Goal: Transaction & Acquisition: Purchase product/service

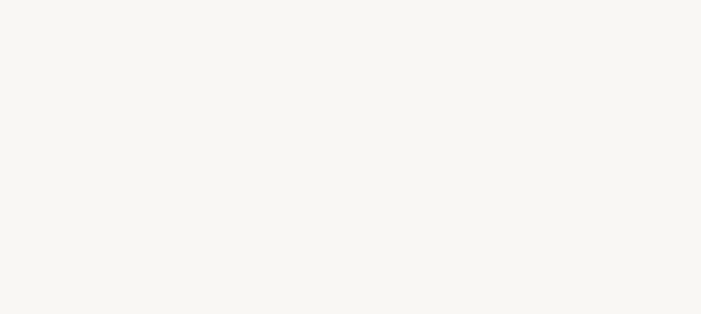
select select "DE"
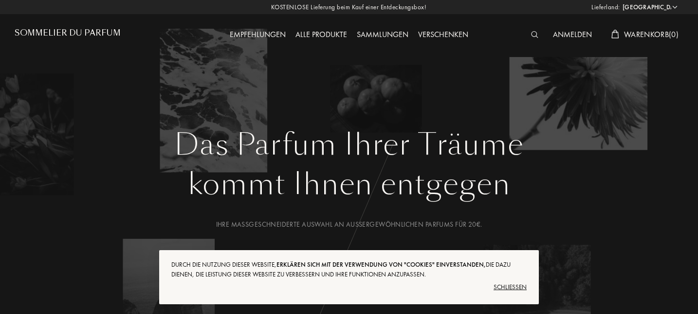
click at [510, 287] on div "Schließen" at bounding box center [348, 287] width 355 height 16
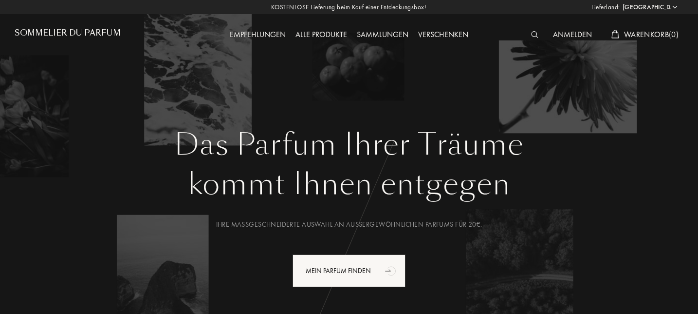
click at [260, 32] on div "Empfehlungen" at bounding box center [258, 35] width 66 height 13
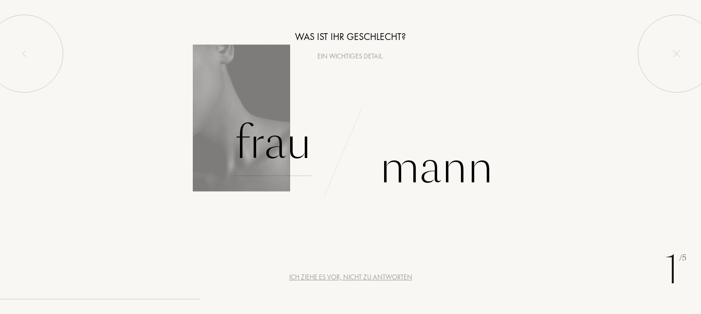
click at [276, 136] on div "Frau" at bounding box center [273, 143] width 77 height 66
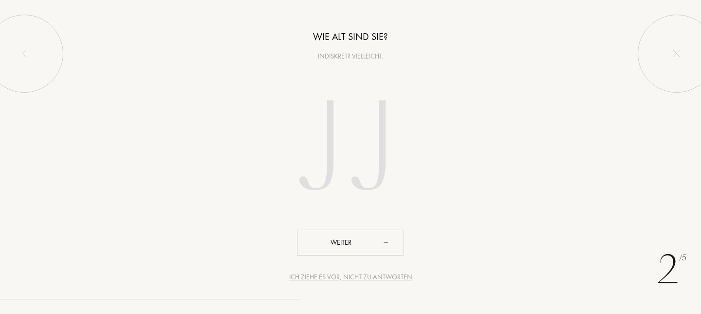
click at [369, 275] on div "Ich ziehe es vor, nicht zu antworten" at bounding box center [350, 277] width 123 height 10
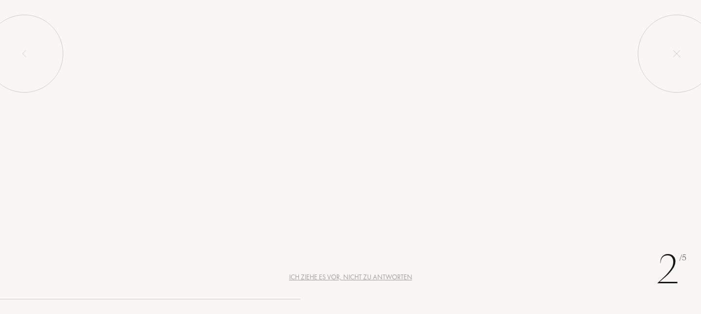
click at [369, 275] on div "Ich ziehe es vor, nicht zu antworten" at bounding box center [350, 277] width 123 height 10
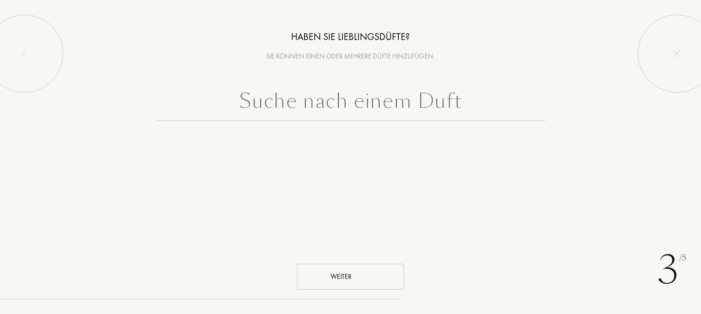
click at [369, 275] on div "Weiter" at bounding box center [350, 276] width 107 height 26
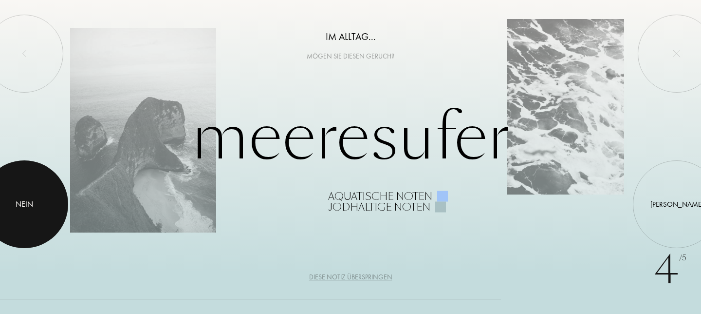
click at [36, 200] on div "Nein" at bounding box center [25, 204] width 88 height 88
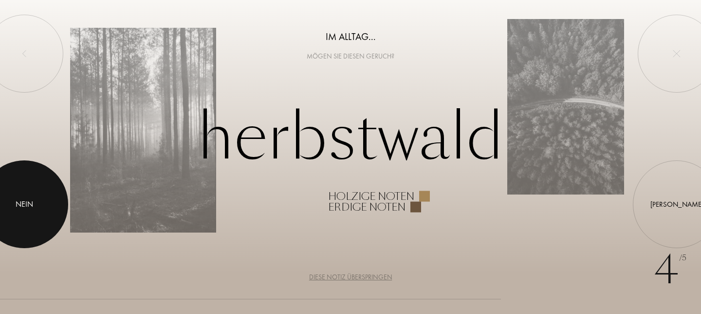
click at [36, 200] on div at bounding box center [25, 204] width 88 height 88
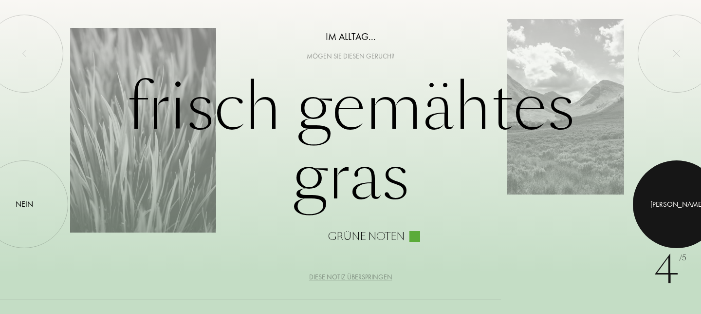
click at [657, 203] on div at bounding box center [677, 204] width 88 height 88
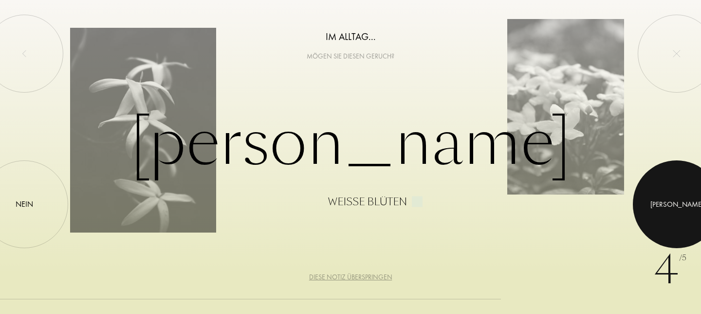
click at [657, 203] on div at bounding box center [677, 204] width 88 height 88
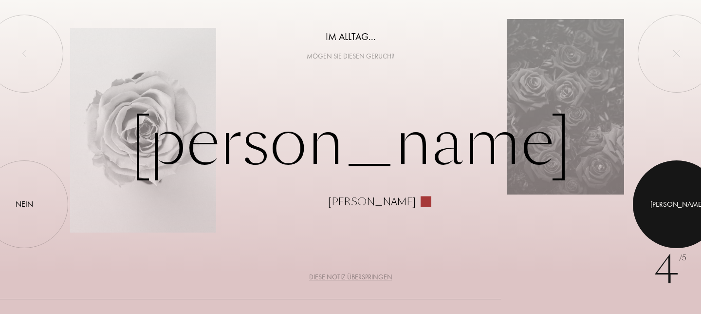
click at [657, 203] on div at bounding box center [677, 204] width 88 height 88
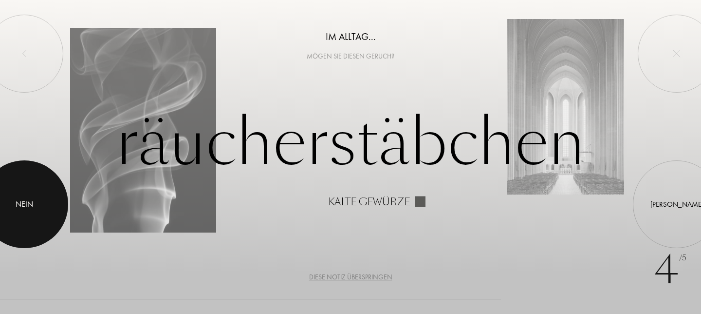
click at [52, 197] on div "Nein" at bounding box center [25, 204] width 88 height 88
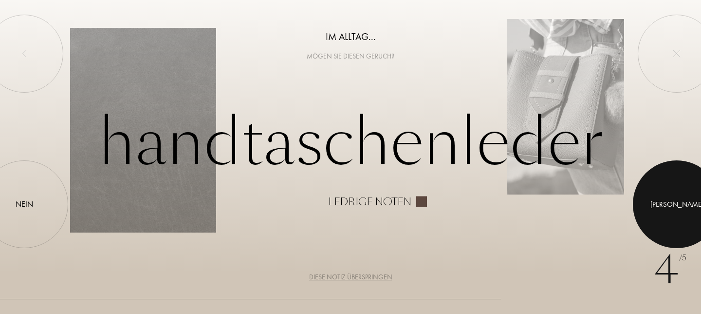
click at [656, 197] on div "Ja" at bounding box center [677, 204] width 88 height 88
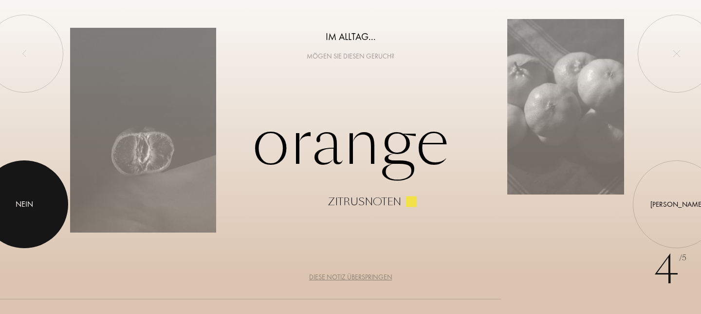
click at [38, 190] on div at bounding box center [25, 204] width 88 height 88
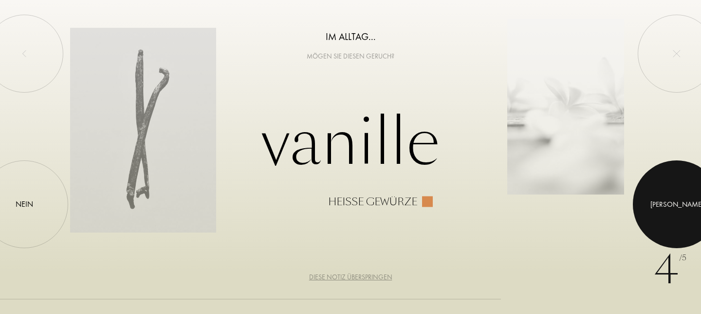
click at [652, 194] on div at bounding box center [677, 204] width 88 height 88
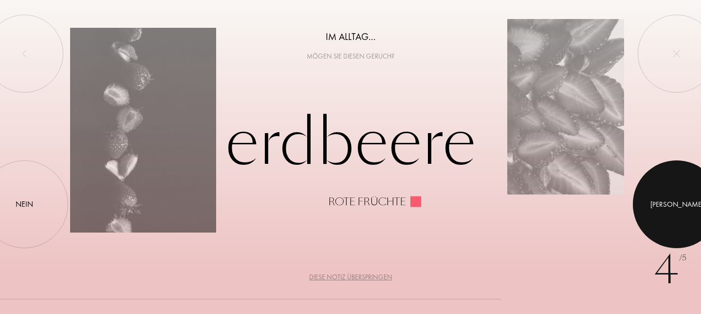
click at [652, 177] on div at bounding box center [677, 204] width 88 height 88
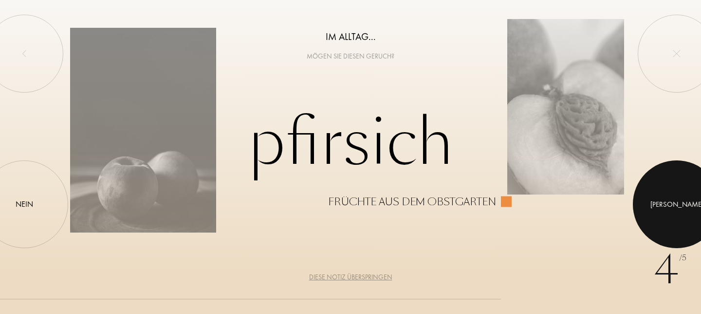
click at [659, 201] on div at bounding box center [677, 204] width 88 height 88
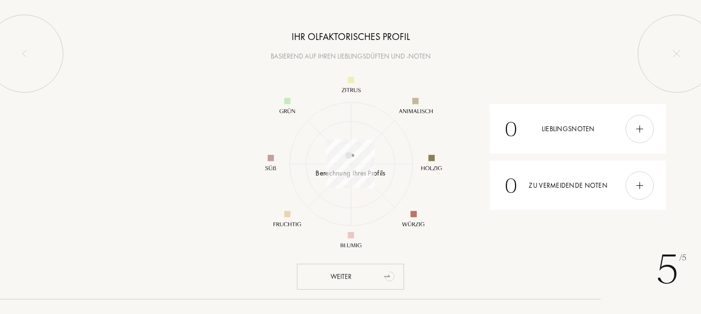
click at [359, 274] on div "Weiter" at bounding box center [350, 276] width 107 height 26
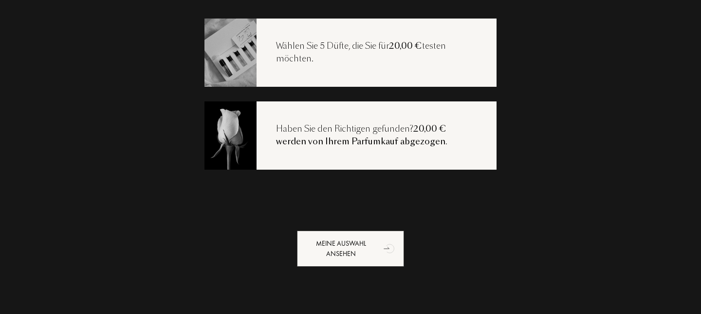
scroll to position [47, 0]
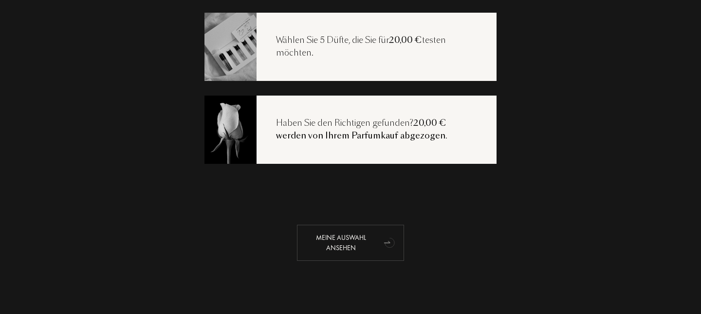
click at [373, 234] on div "Meine Auswahl ansehen" at bounding box center [350, 242] width 107 height 36
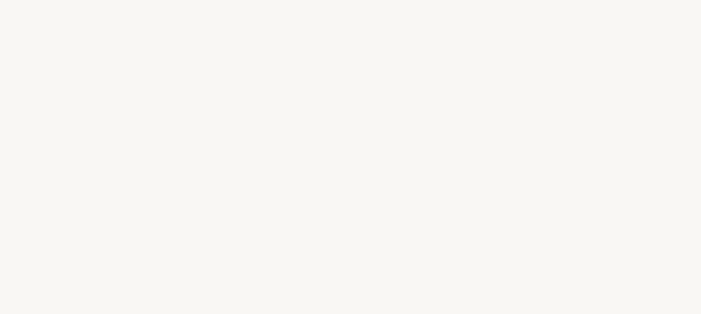
select select "DE"
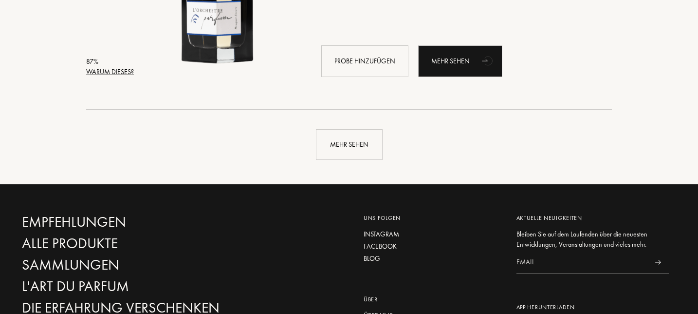
scroll to position [2468, 0]
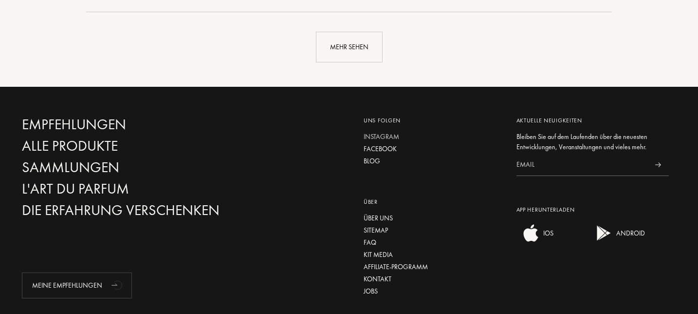
click at [390, 136] on div "Instagram" at bounding box center [433, 136] width 138 height 10
click at [384, 219] on div "Über uns" at bounding box center [433, 218] width 138 height 10
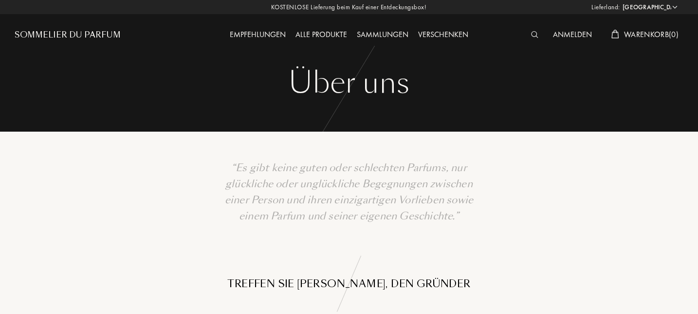
select select "DE"
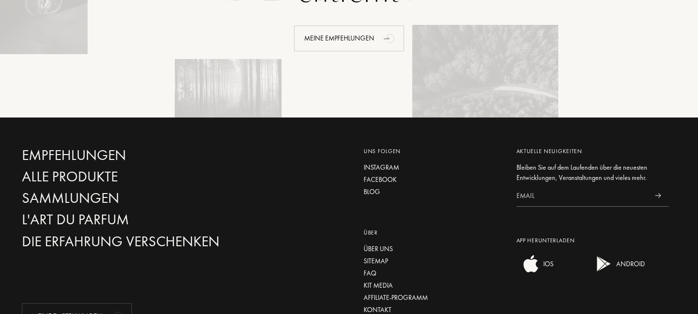
scroll to position [1516, 0]
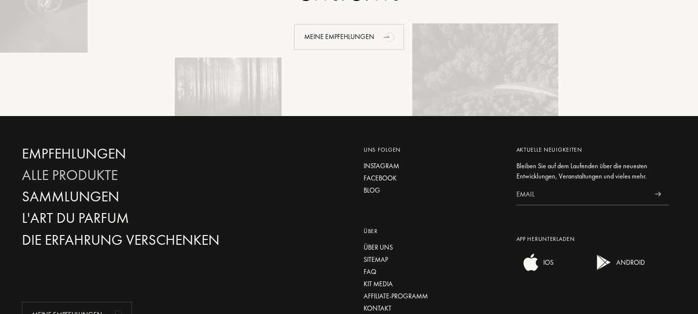
click at [41, 166] on div "Alle Produkte" at bounding box center [126, 174] width 208 height 17
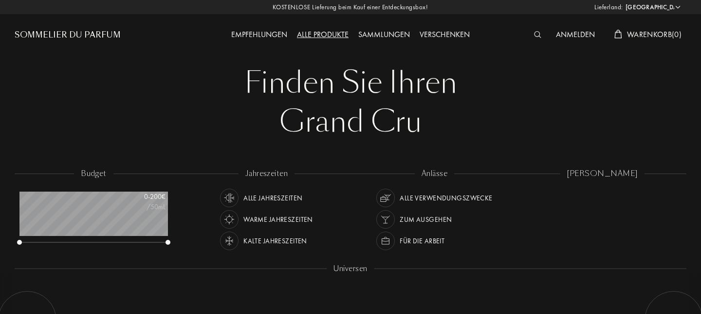
select select "DE"
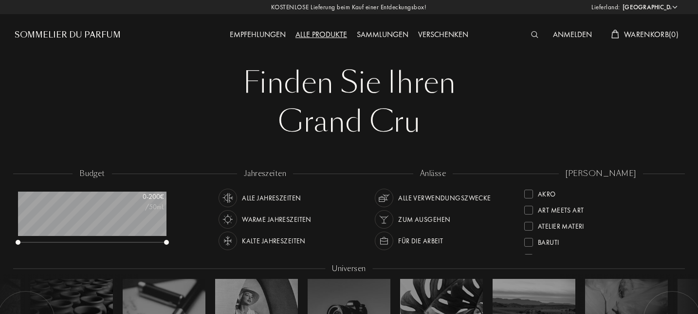
scroll to position [224, 0]
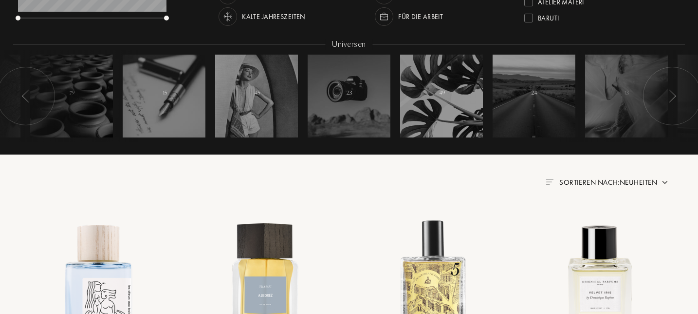
click at [82, 105] on div at bounding box center [65, 96] width 146 height 92
click at [160, 106] on div at bounding box center [164, 96] width 83 height 83
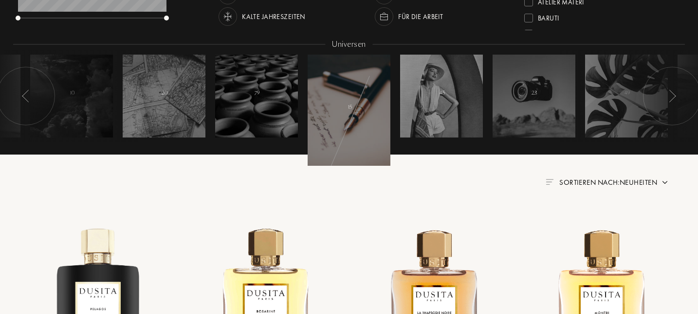
click at [366, 129] on div at bounding box center [349, 110] width 83 height 111
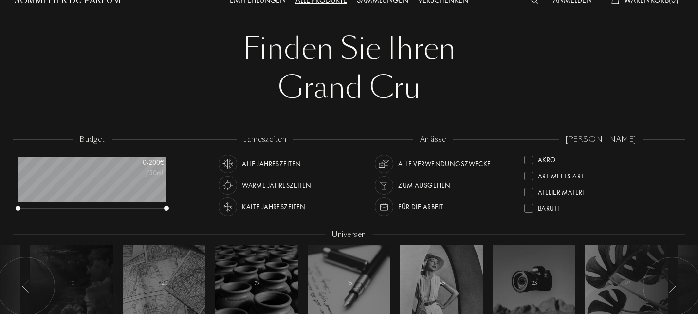
scroll to position [27, 0]
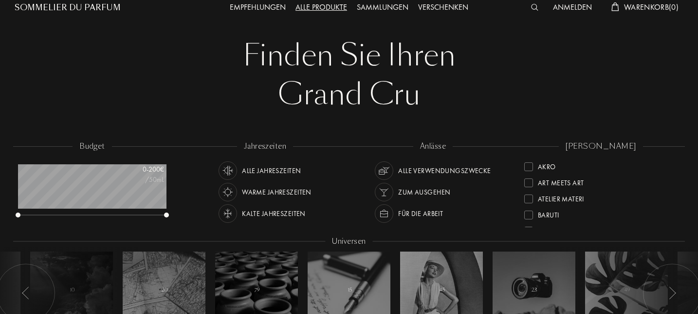
click at [262, 190] on div "Warme Jahreszeiten" at bounding box center [277, 192] width 70 height 18
click at [387, 166] on img at bounding box center [384, 171] width 14 height 14
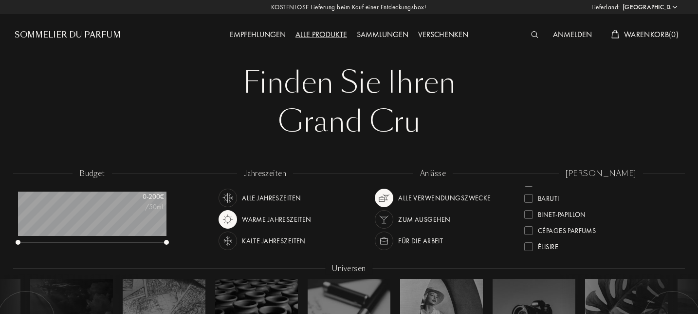
click at [363, 34] on div "Sammlungen" at bounding box center [382, 35] width 61 height 13
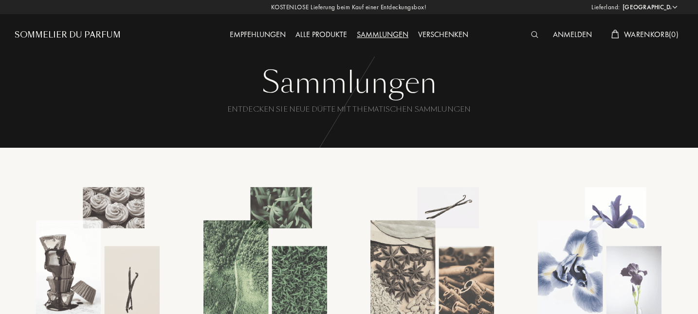
select select "DE"
click at [236, 36] on div "Empfehlungen" at bounding box center [258, 35] width 66 height 13
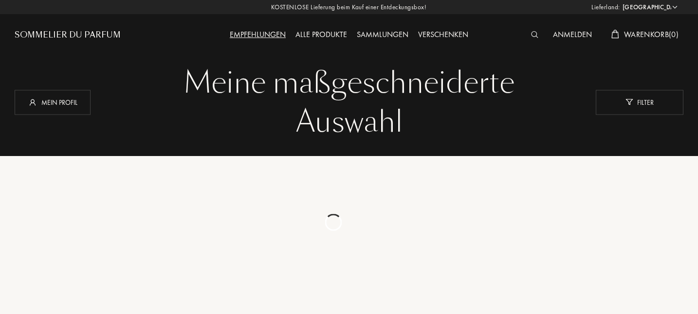
select select "DE"
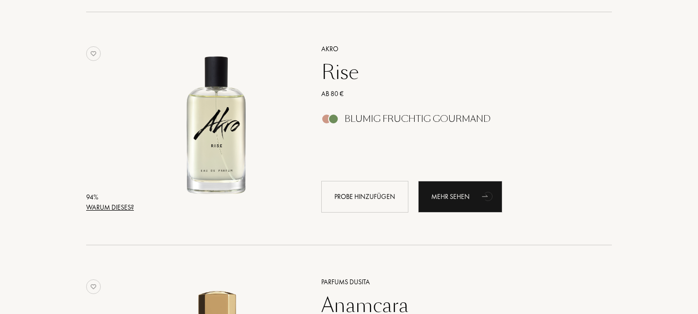
scroll to position [832, 0]
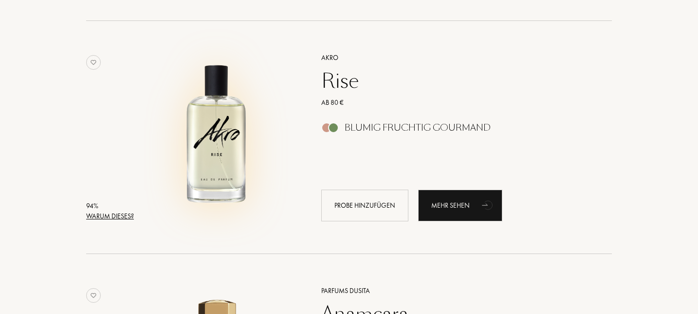
click at [193, 153] on img at bounding box center [217, 132] width 162 height 162
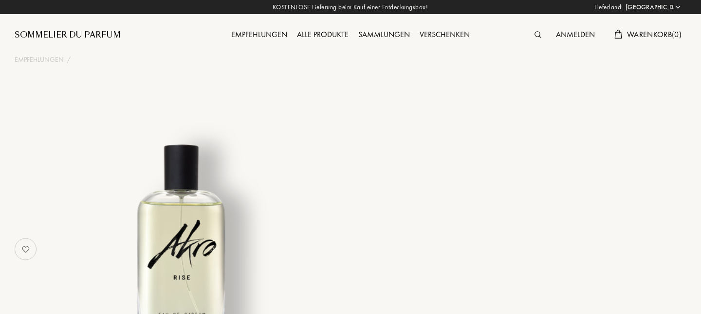
select select "DE"
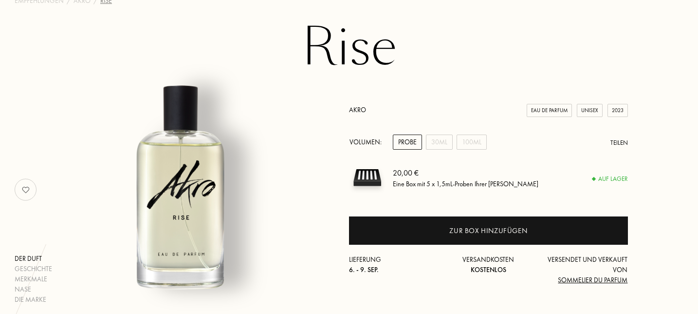
scroll to position [63, 0]
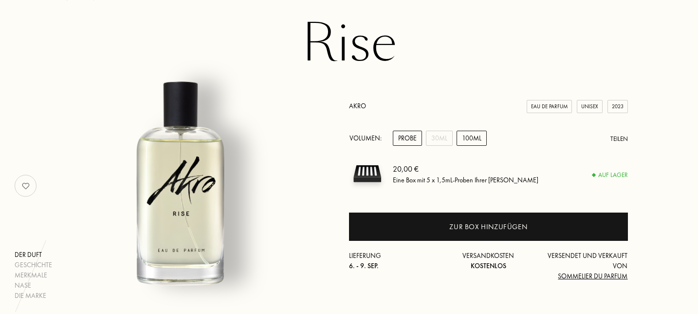
click at [471, 140] on div "100mL" at bounding box center [472, 137] width 30 height 15
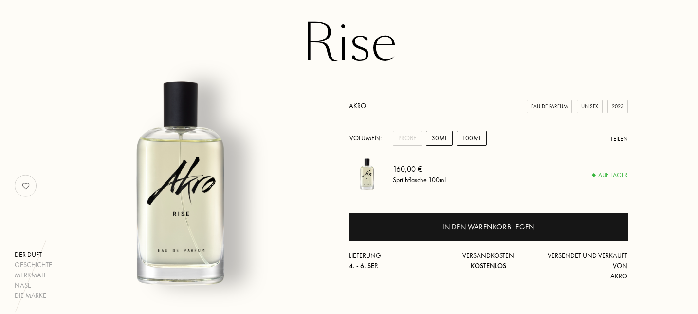
click at [438, 140] on div "30mL" at bounding box center [439, 137] width 27 height 15
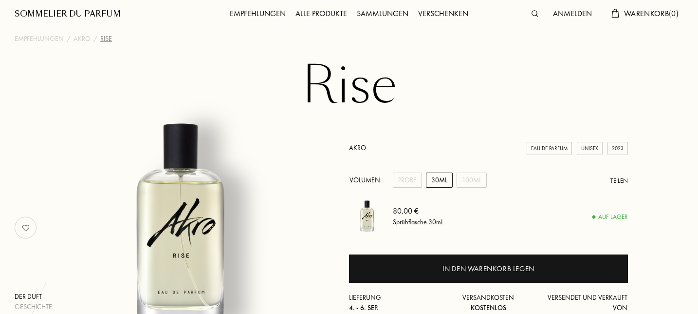
scroll to position [0, 0]
